Goal: Transaction & Acquisition: Book appointment/travel/reservation

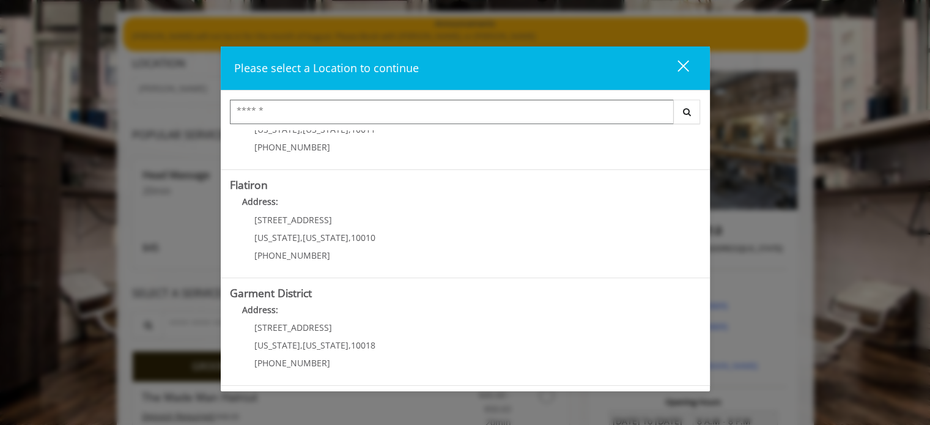
scroll to position [85, 0]
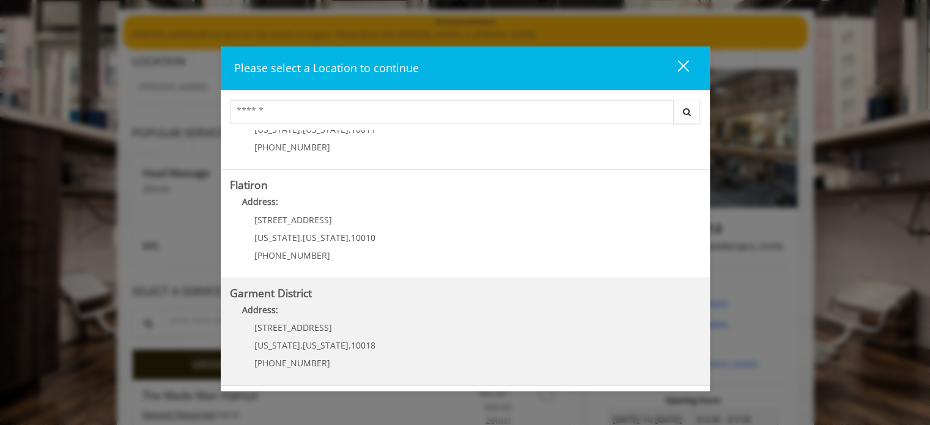
click at [399, 314] on District "Address:" at bounding box center [465, 313] width 471 height 20
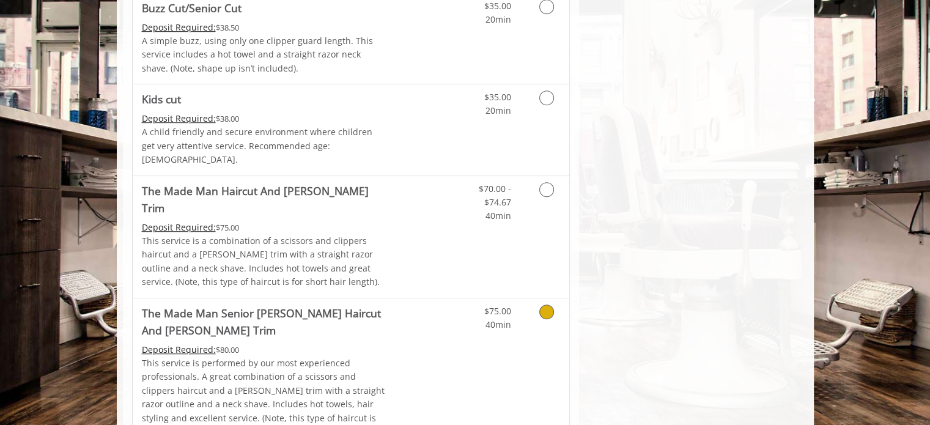
scroll to position [868, 0]
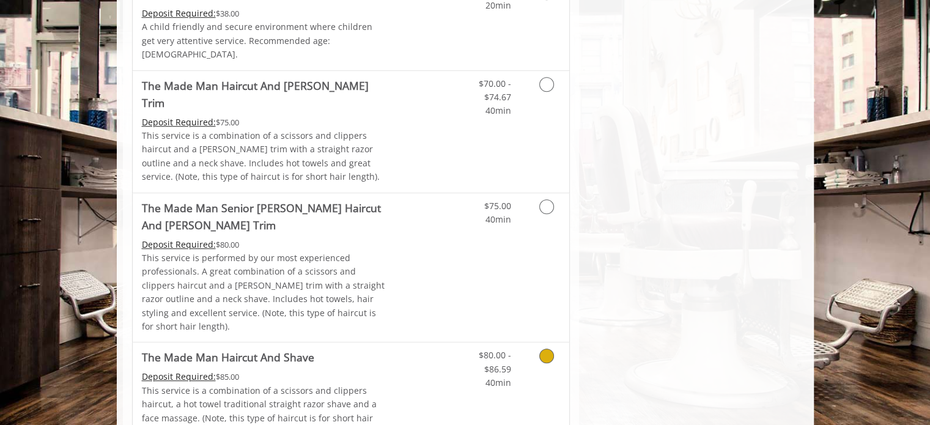
click at [547, 349] on icon "Grooming services" at bounding box center [547, 356] width 15 height 15
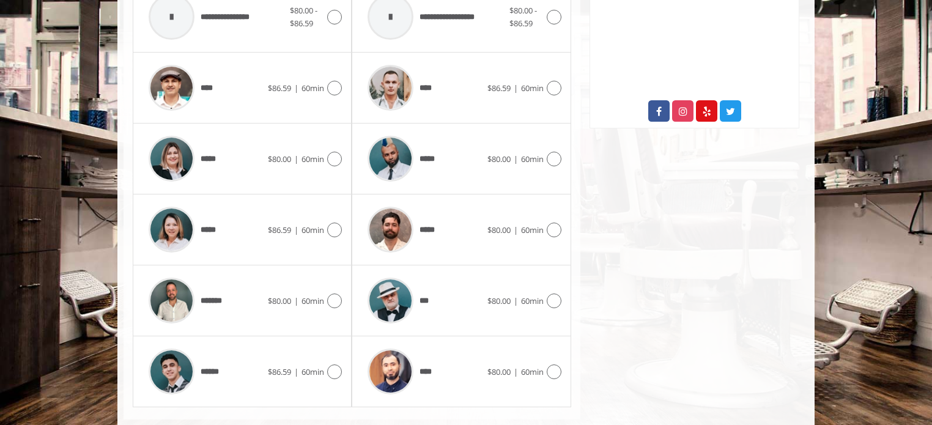
scroll to position [634, 0]
click at [557, 293] on icon at bounding box center [554, 300] width 15 height 15
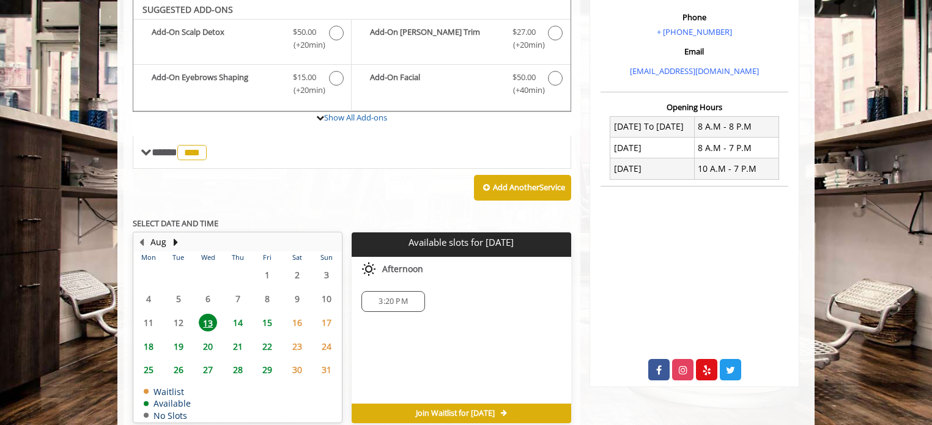
scroll to position [359, 0]
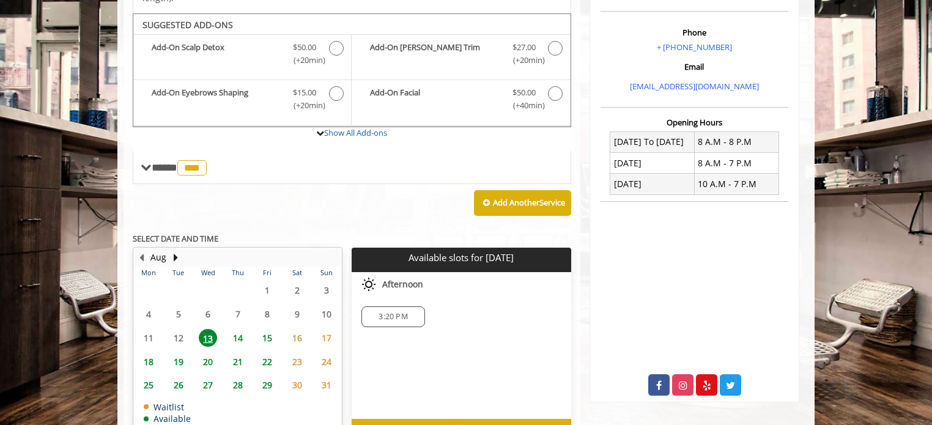
click at [237, 329] on span "14" at bounding box center [238, 338] width 18 height 18
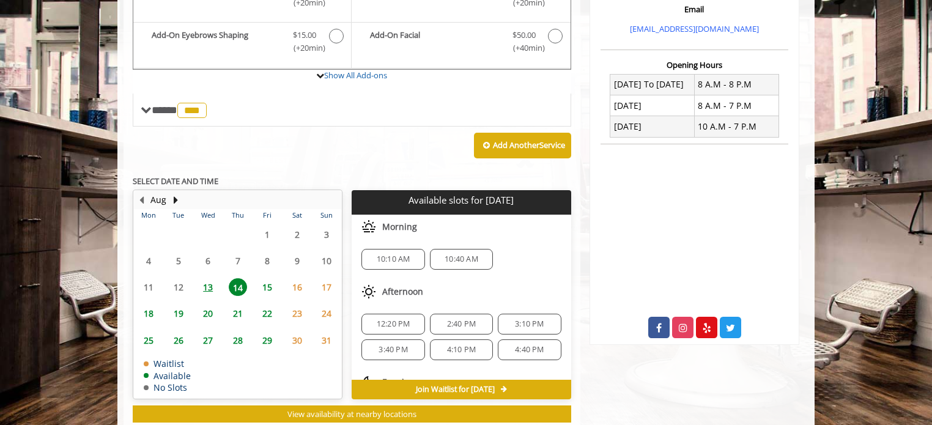
scroll to position [17, 0]
